Goal: Information Seeking & Learning: Learn about a topic

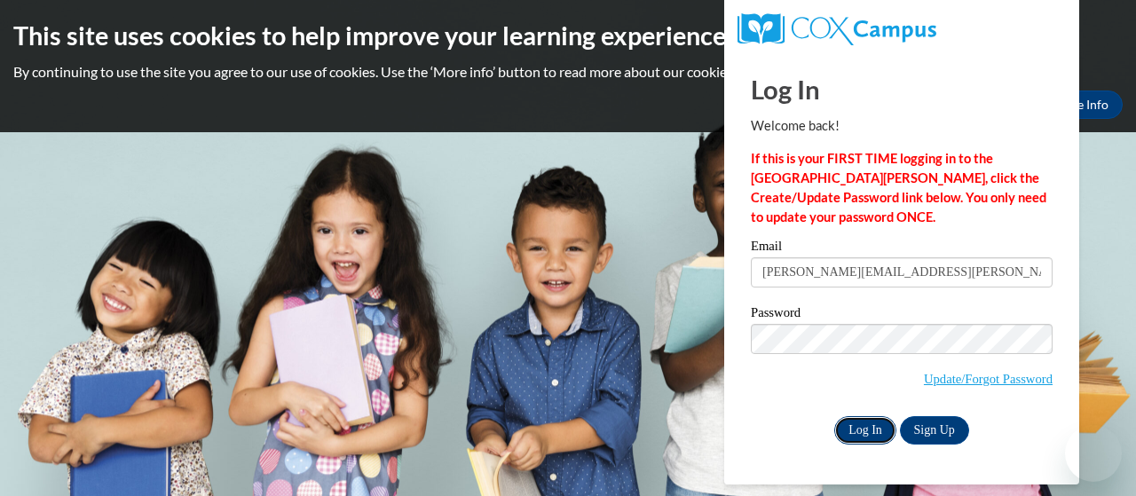
click at [879, 439] on input "Log In" at bounding box center [865, 430] width 62 height 28
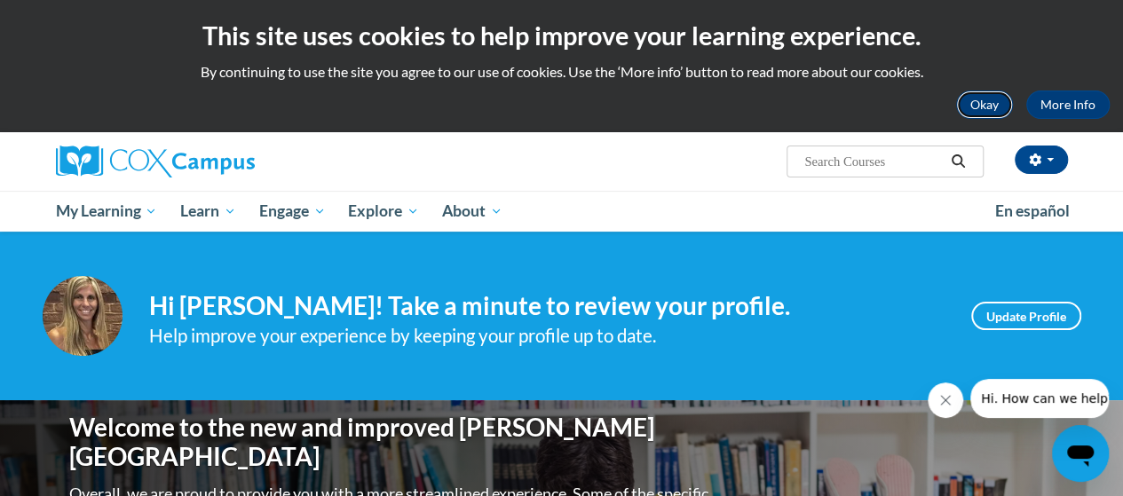
click at [977, 107] on button "Okay" at bounding box center [984, 105] width 57 height 28
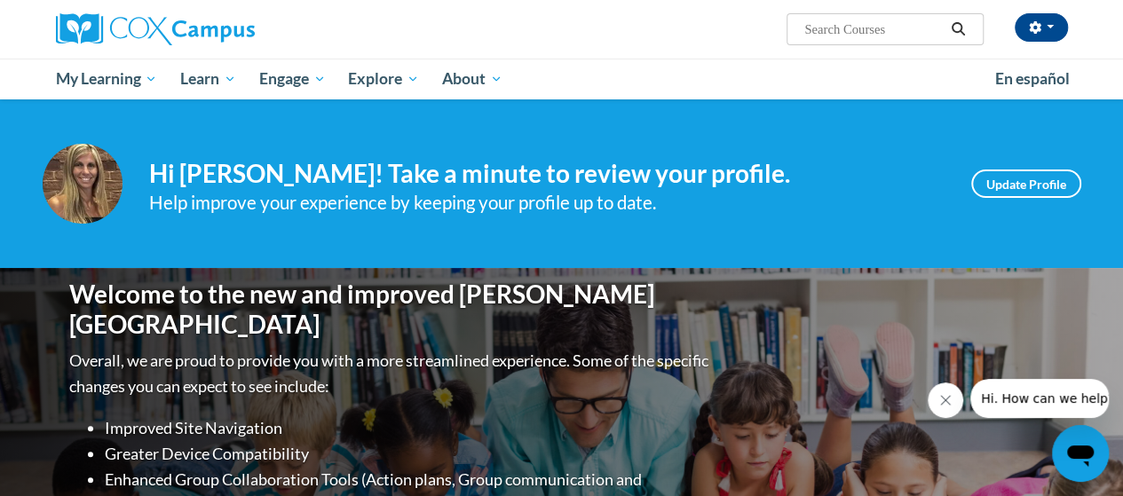
click at [725, 33] on div "Kristin Willetts (America/New_York UTC-04:00) My Profile Inbox Group Dashboard …" at bounding box center [735, 22] width 692 height 45
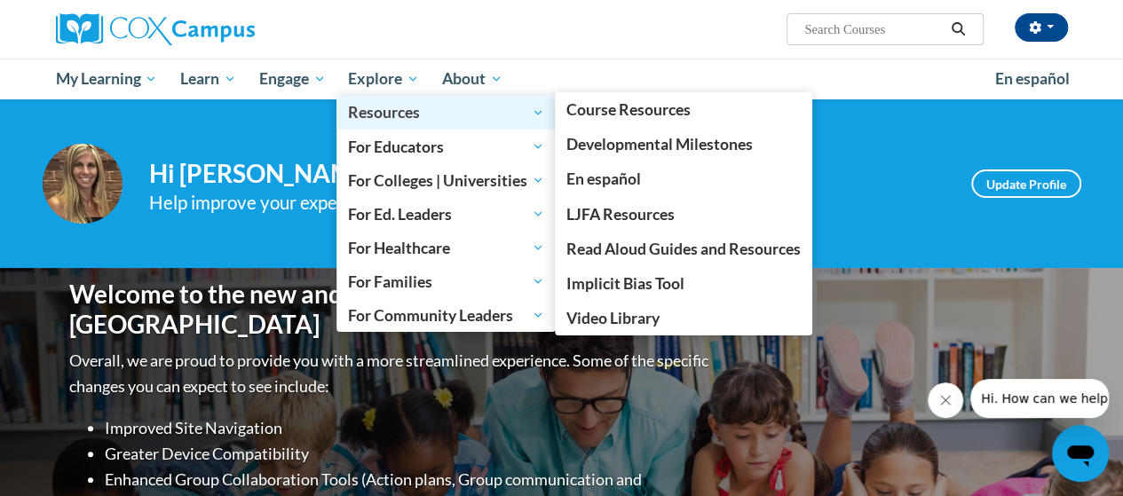
click at [389, 107] on span "Resources" at bounding box center [446, 112] width 196 height 21
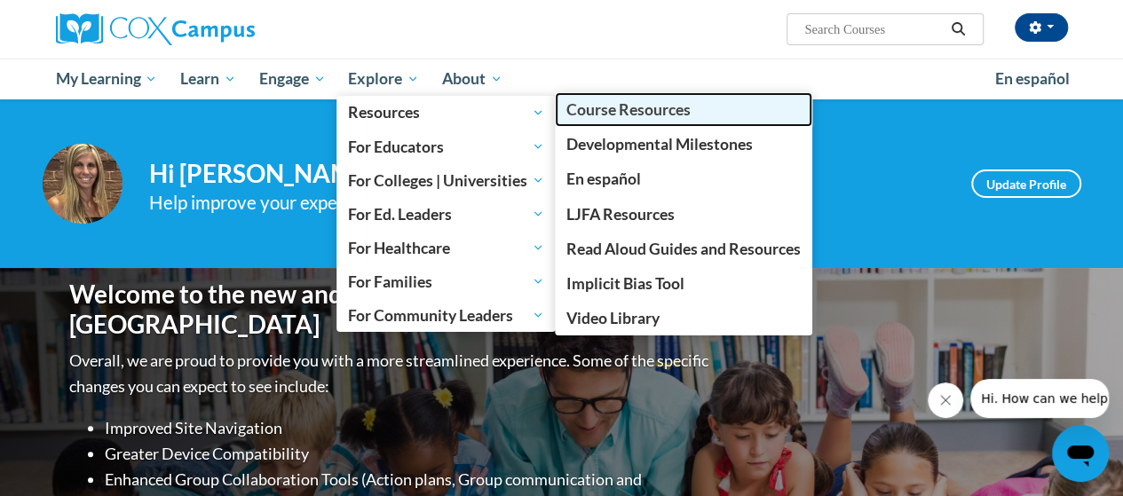
click at [581, 104] on span "Course Resources" at bounding box center [628, 109] width 124 height 19
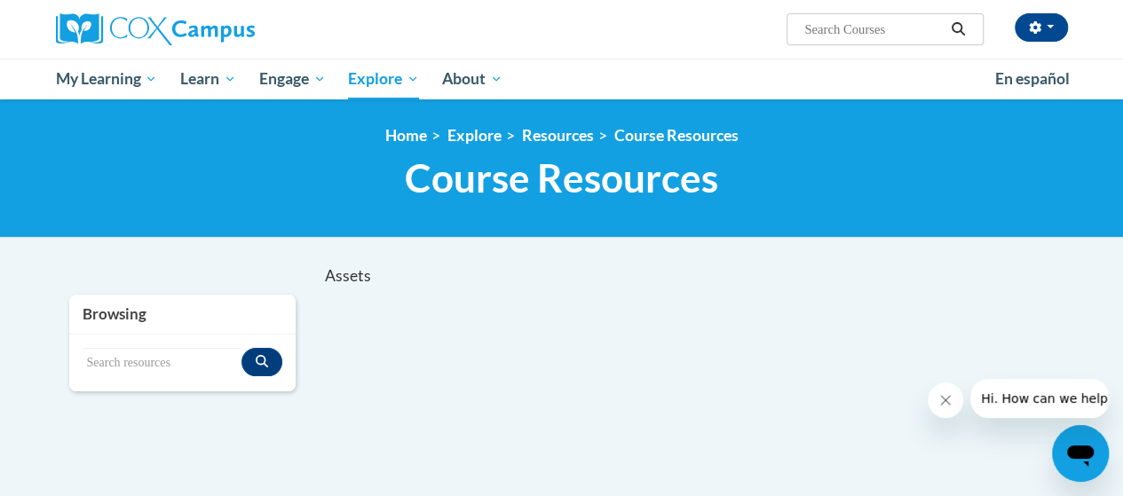
click at [823, 17] on span "Search Search..." at bounding box center [884, 29] width 196 height 32
click at [826, 20] on input "Search..." at bounding box center [873, 29] width 142 height 21
type input "K-3 start read"
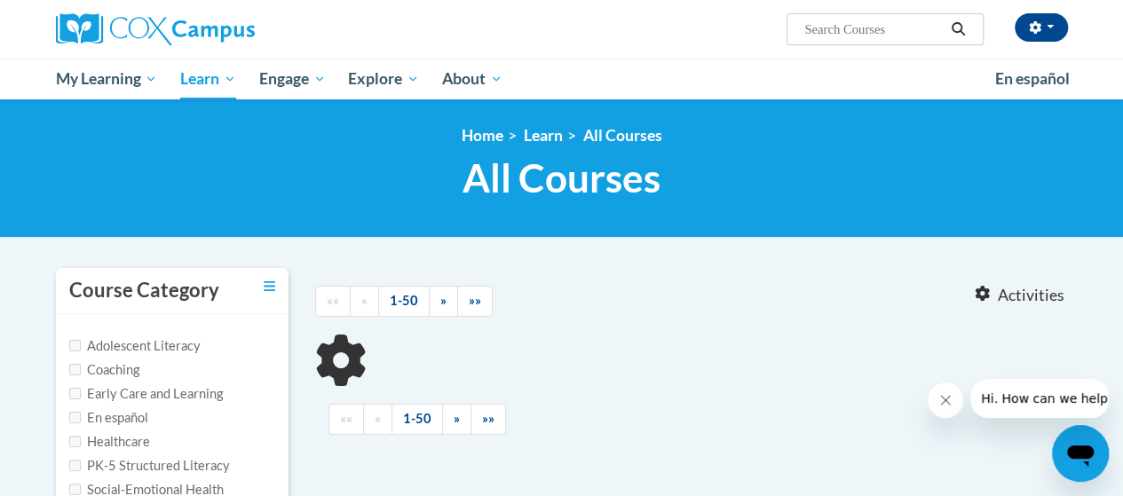
type input "K-3 start read"
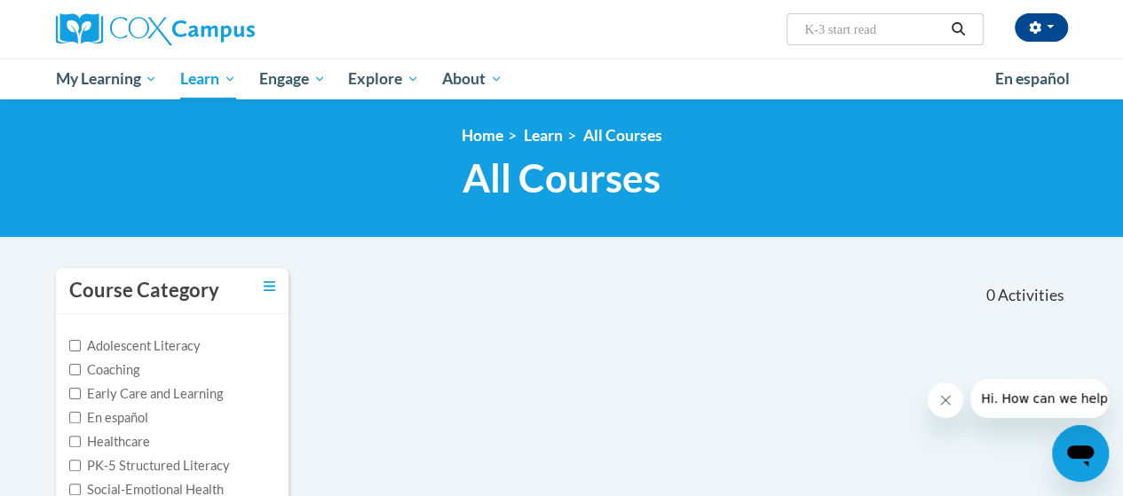
click at [957, 34] on icon "Search" at bounding box center [958, 28] width 16 height 13
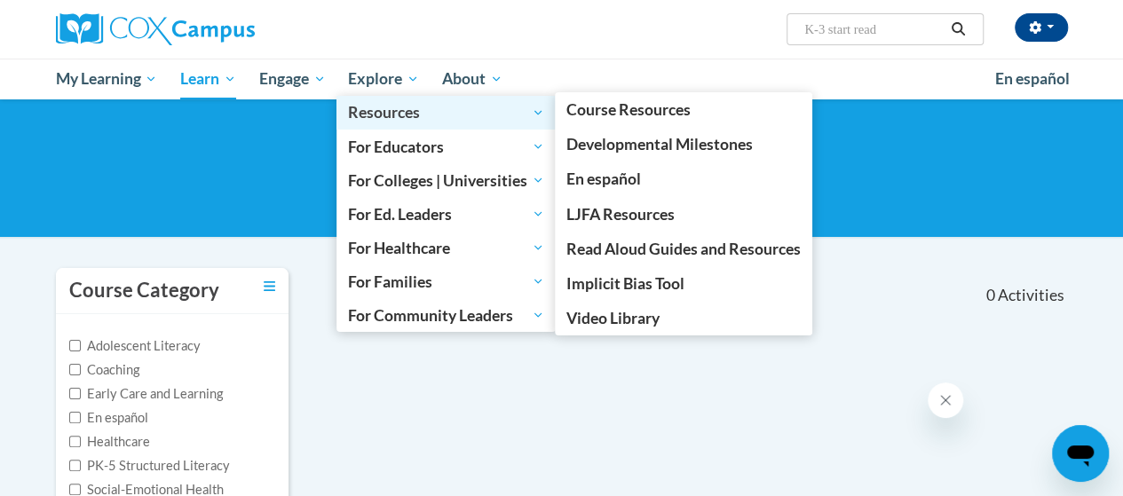
click at [373, 110] on span "Resources" at bounding box center [446, 112] width 196 height 21
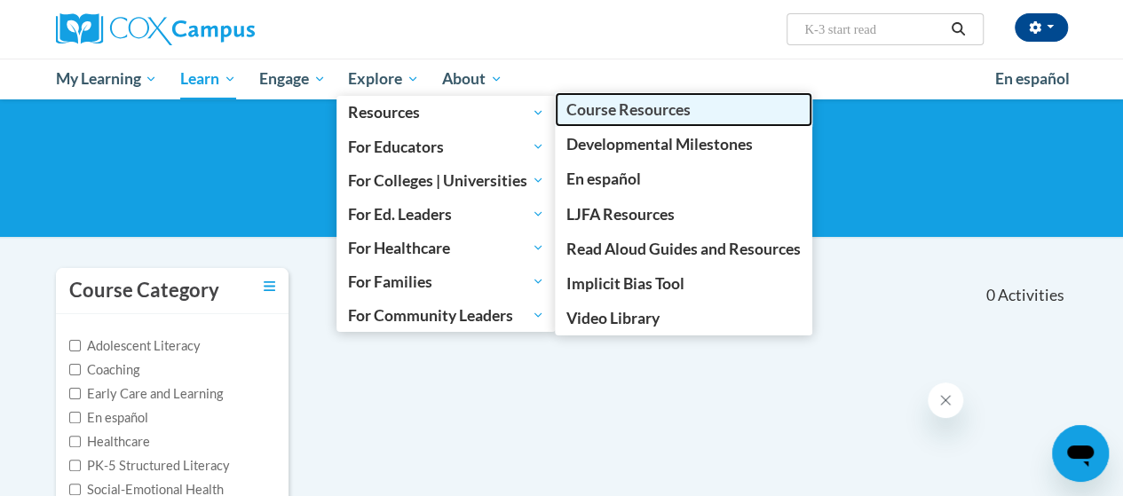
click at [622, 107] on span "Course Resources" at bounding box center [628, 109] width 124 height 19
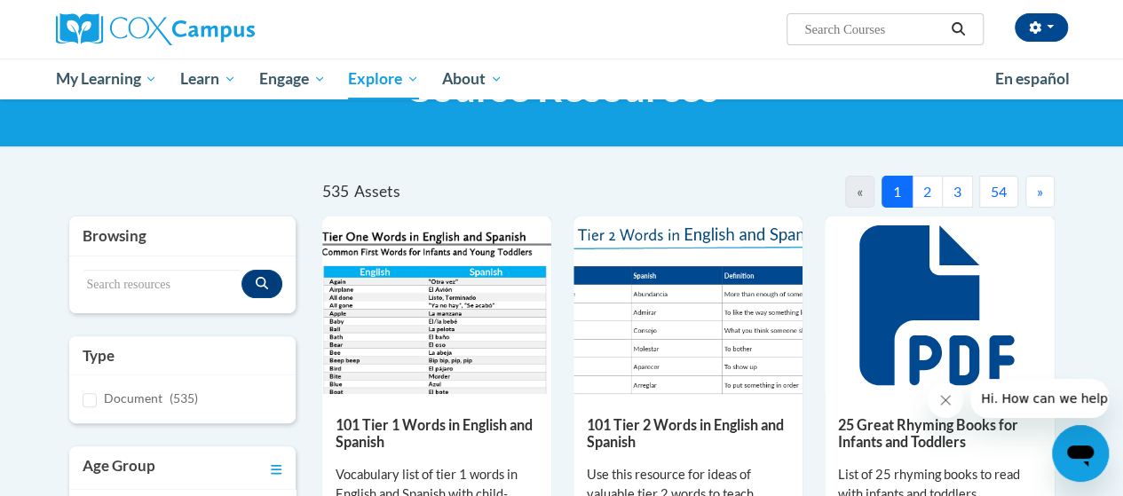
scroll to position [178, 0]
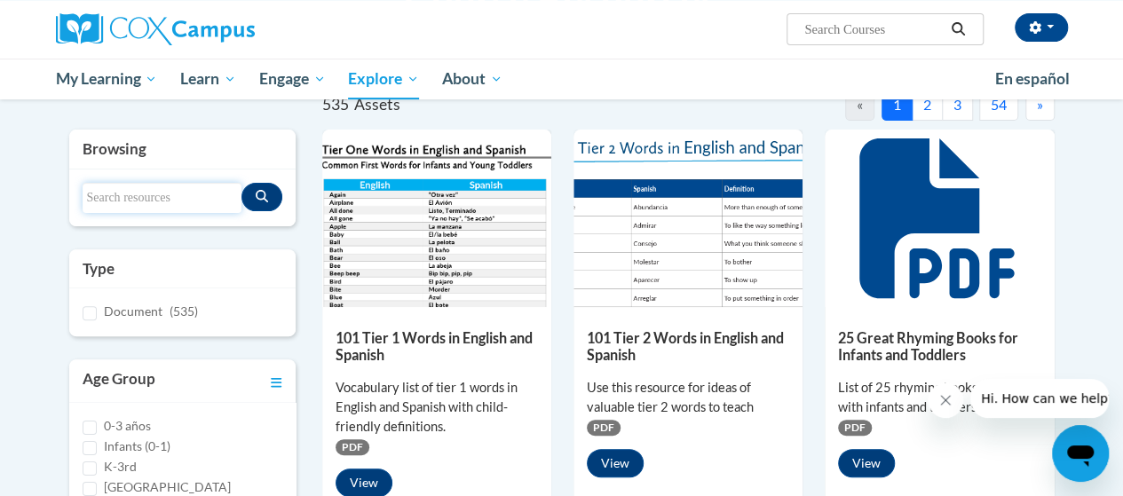
click at [145, 191] on input "Search resources" at bounding box center [162, 198] width 159 height 30
type input "k-3 start read"
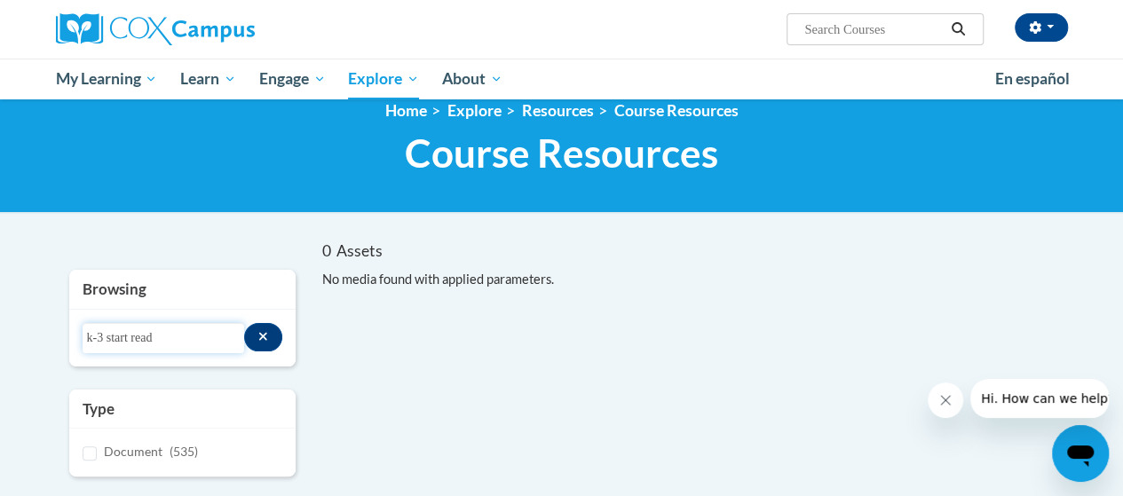
scroll to position [0, 0]
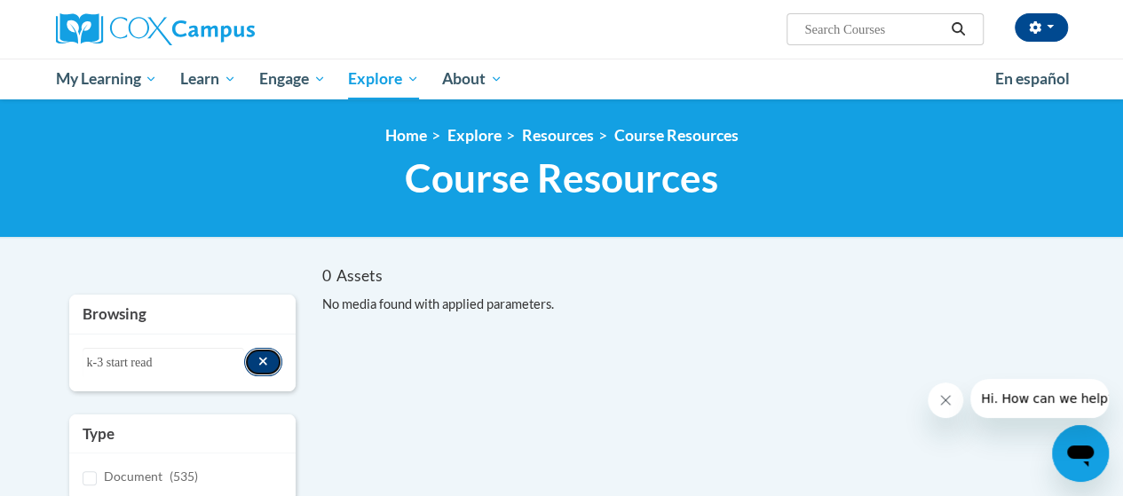
click at [272, 368] on button "Search resources" at bounding box center [263, 362] width 38 height 28
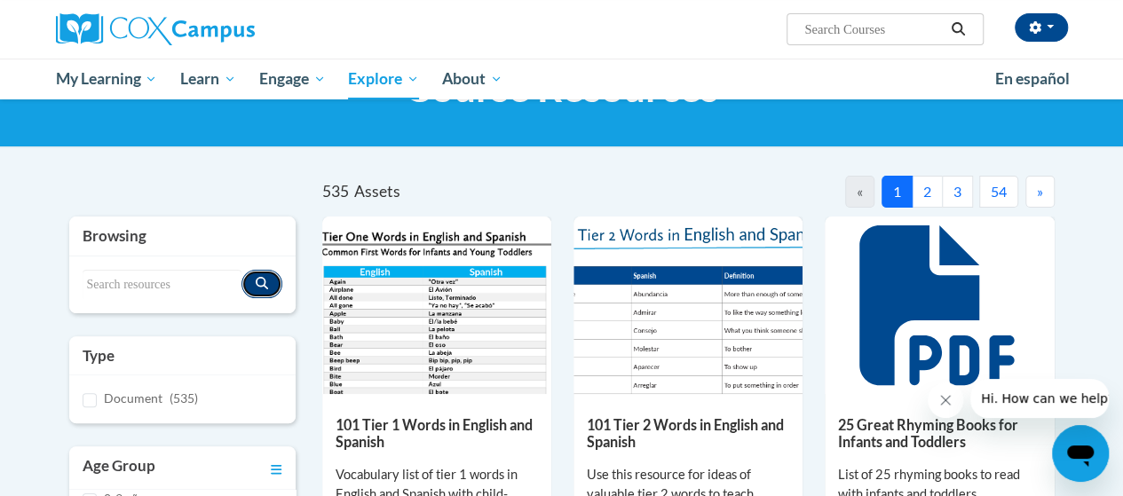
scroll to position [178, 0]
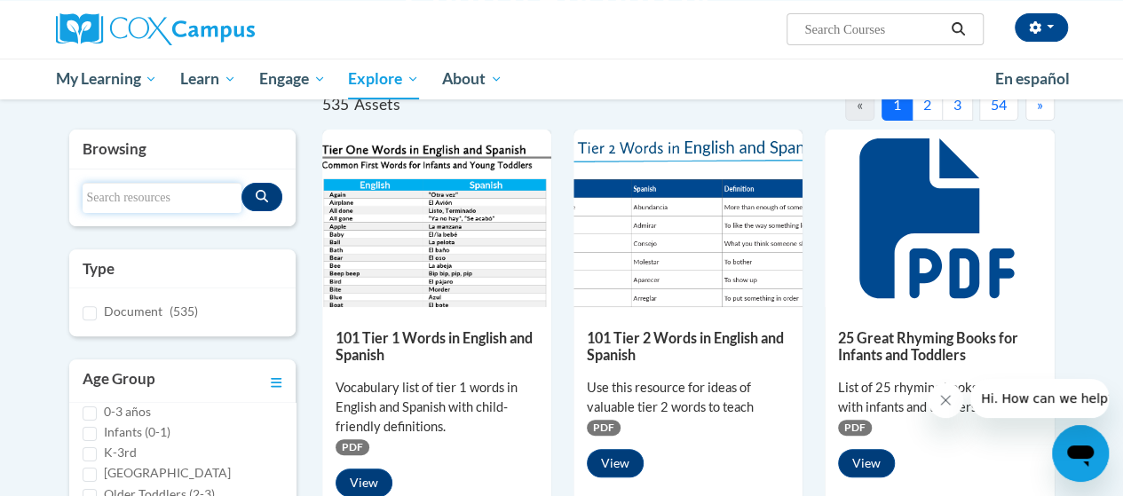
click at [188, 193] on input "Search resources" at bounding box center [162, 198] width 159 height 30
type input "start read"
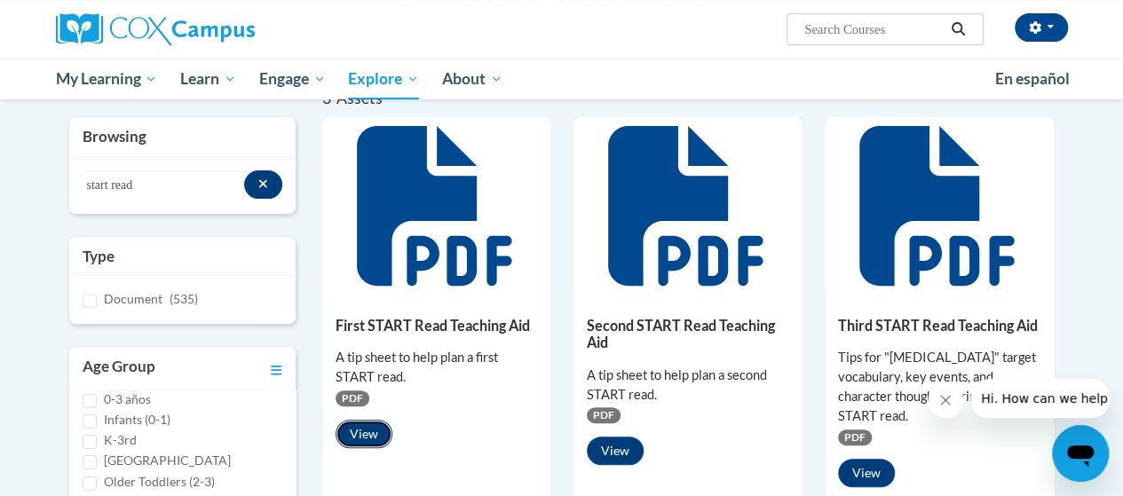
click at [368, 423] on button "View" at bounding box center [364, 434] width 57 height 28
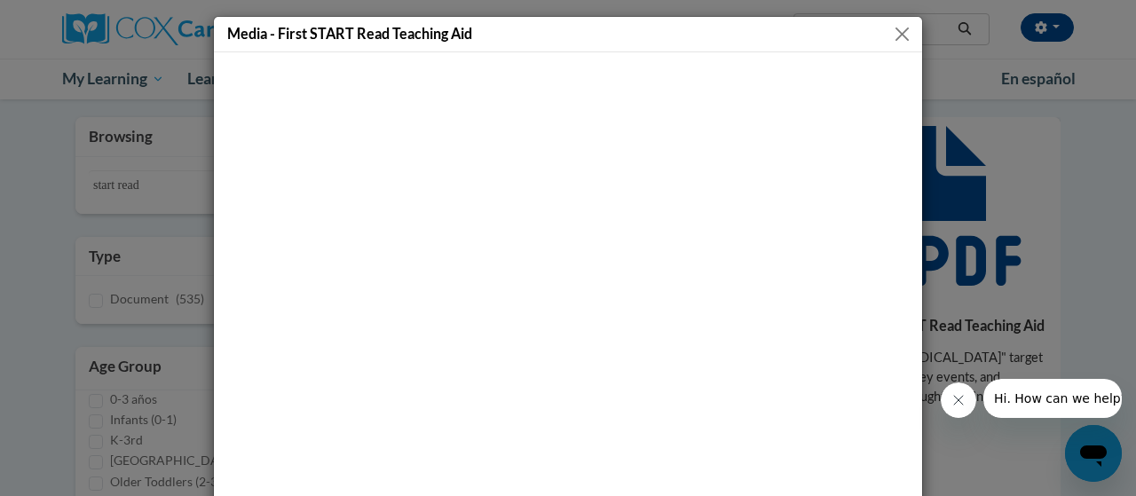
click at [898, 38] on button "Close" at bounding box center [902, 34] width 22 height 22
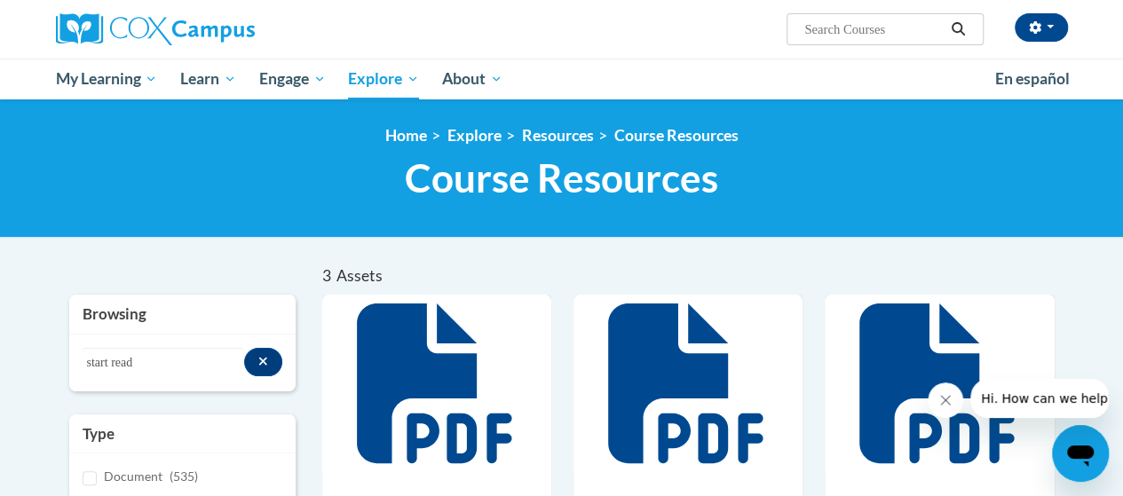
scroll to position [0, 0]
click at [256, 358] on button "Search resources" at bounding box center [263, 362] width 38 height 28
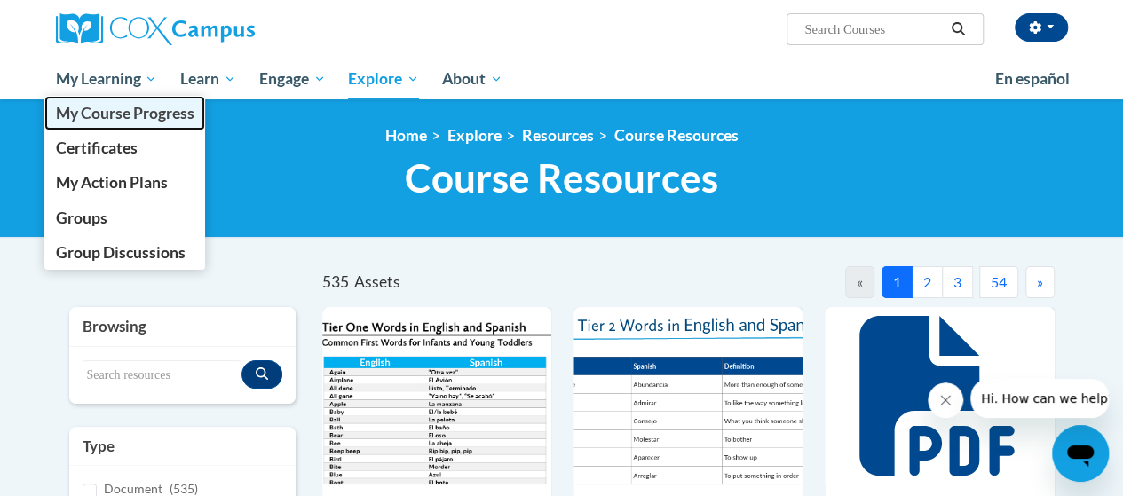
click at [110, 109] on span "My Course Progress" at bounding box center [124, 113] width 138 height 19
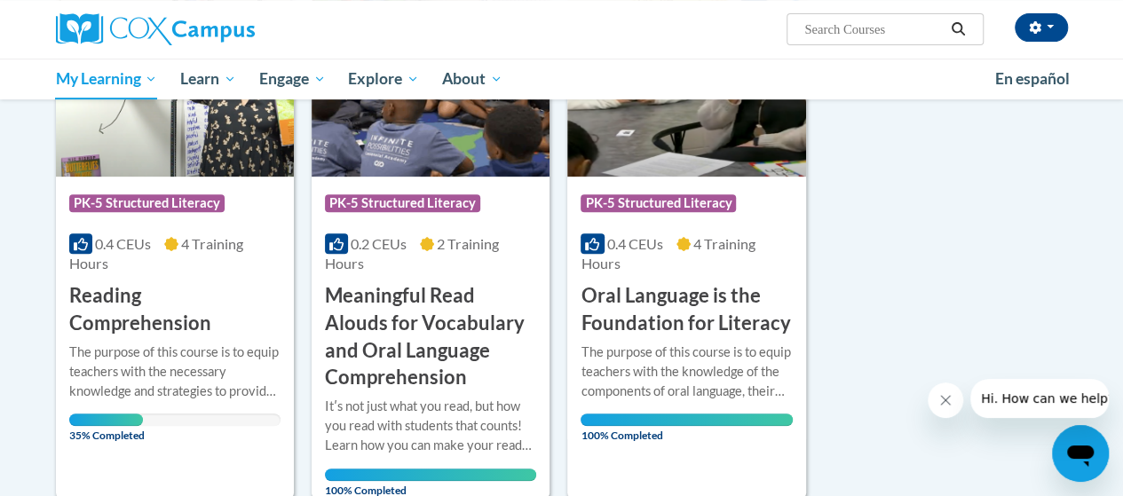
scroll to position [355, 0]
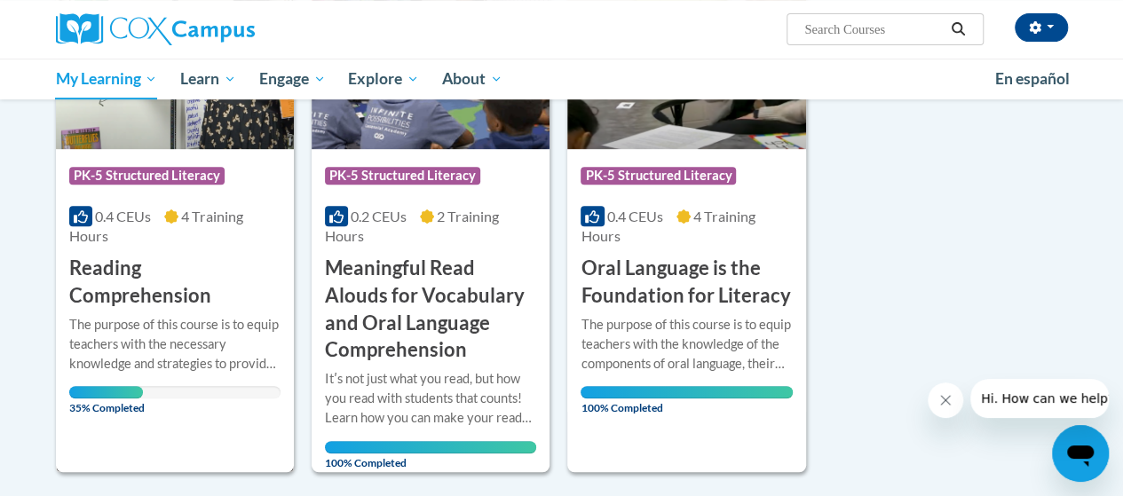
click at [118, 260] on h3 "Reading Comprehension" at bounding box center [174, 282] width 211 height 55
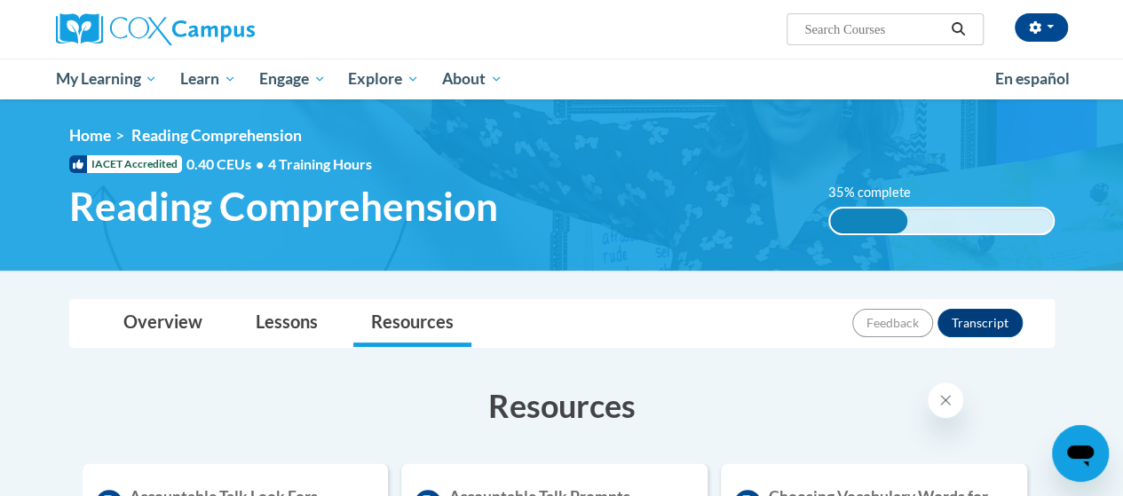
click at [687, 38] on div "[PERSON_NAME] ([GEOGRAPHIC_DATA]/New_York UTC-04:00) My Profile Inbox Group Das…" at bounding box center [735, 22] width 692 height 45
